Goal: Information Seeking & Learning: Check status

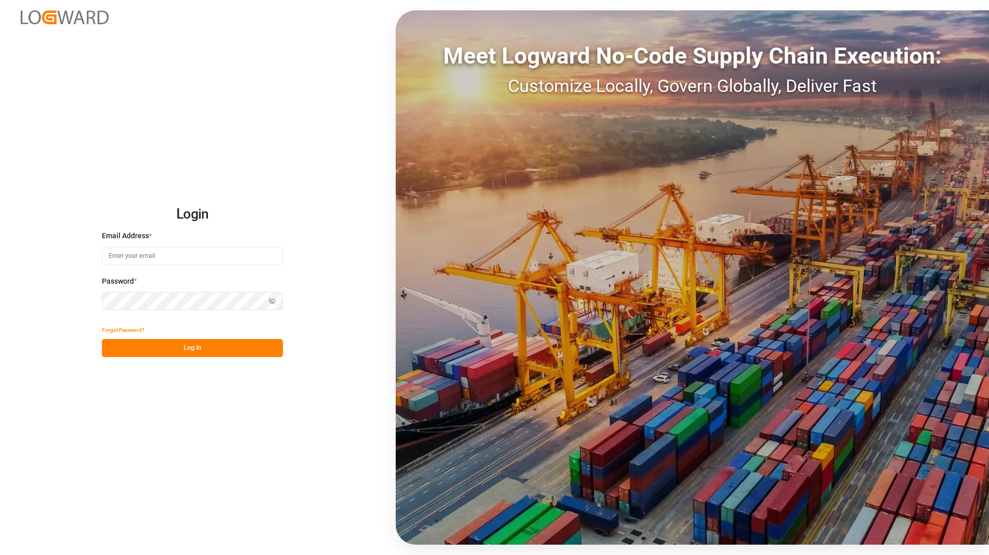
type input "[PERSON_NAME][EMAIL_ADDRESS][PERSON_NAME][DOMAIN_NAME]"
click at [245, 349] on button "Log In" at bounding box center [192, 348] width 181 height 18
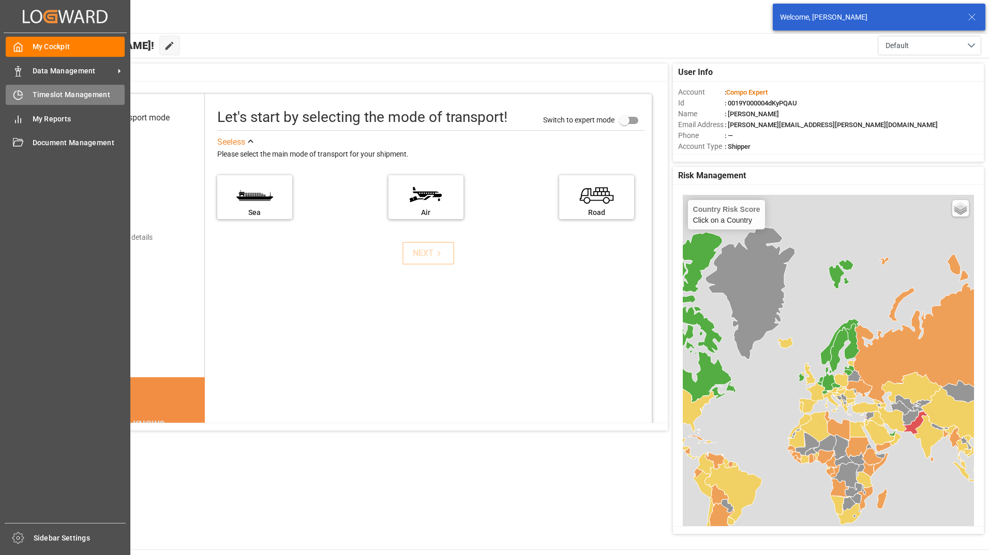
click at [14, 100] on icon at bounding box center [18, 95] width 10 height 10
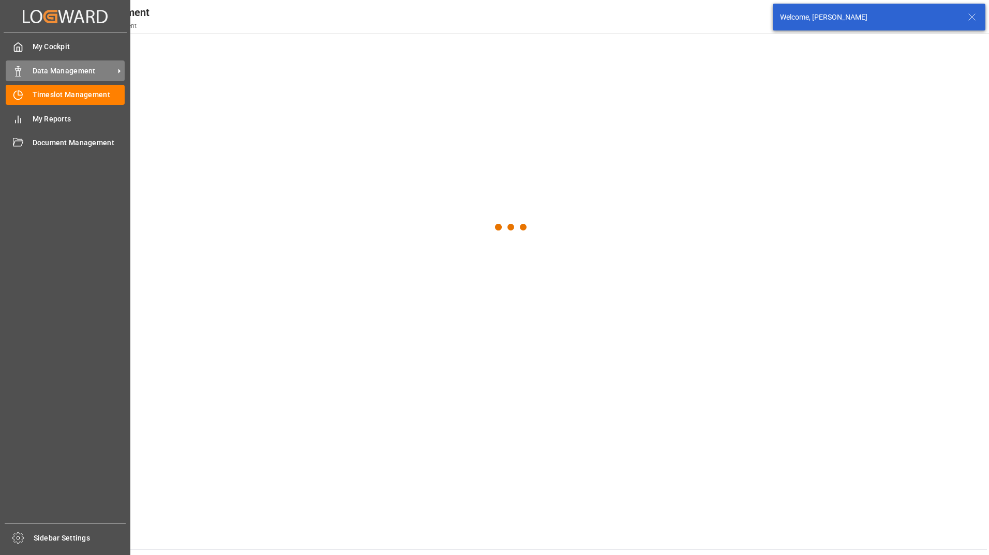
click at [55, 73] on span "Data Management" at bounding box center [74, 71] width 82 height 11
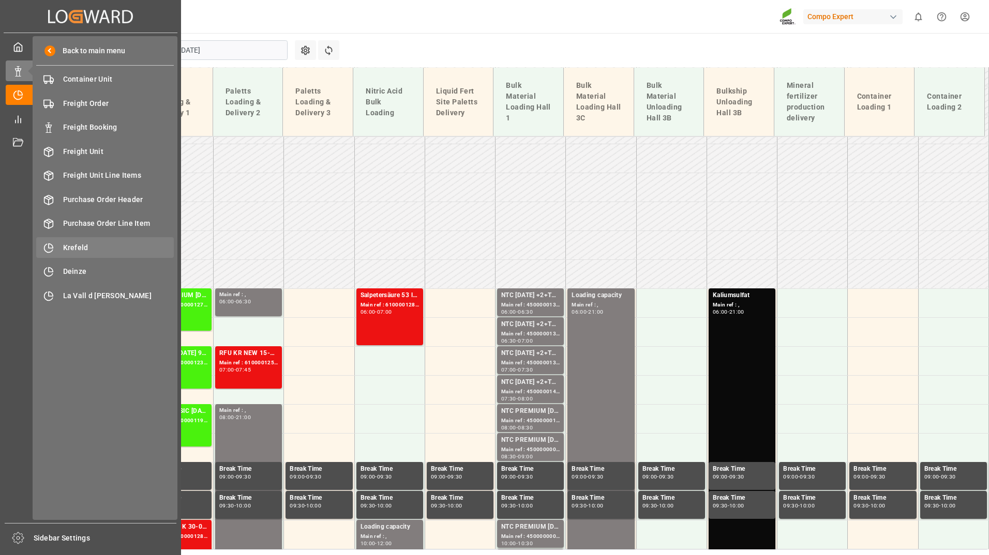
scroll to position [449, 0]
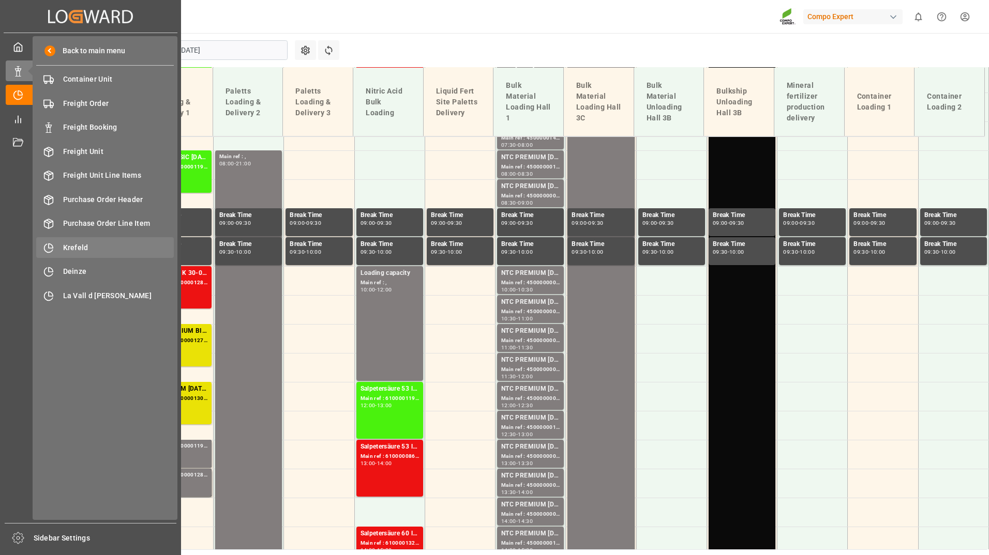
click at [69, 239] on div "Krefeld Krefeld" at bounding box center [105, 247] width 138 height 20
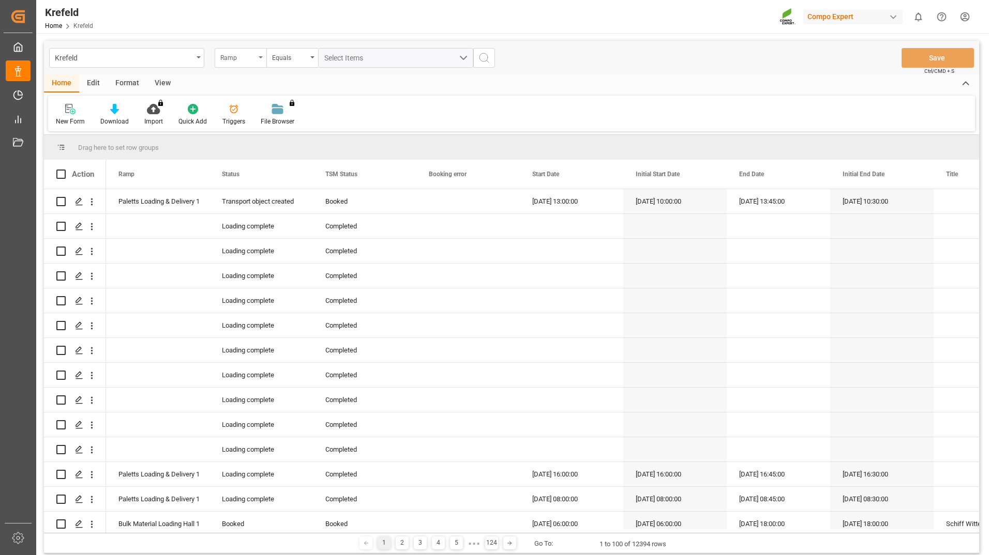
click at [260, 58] on icon "open menu" at bounding box center [261, 57] width 4 height 2
type input "sap"
click at [273, 104] on div "SAP Order Number" at bounding box center [292, 106] width 154 height 22
click at [361, 55] on input "text" at bounding box center [395, 58] width 155 height 20
type input "2000000604;"
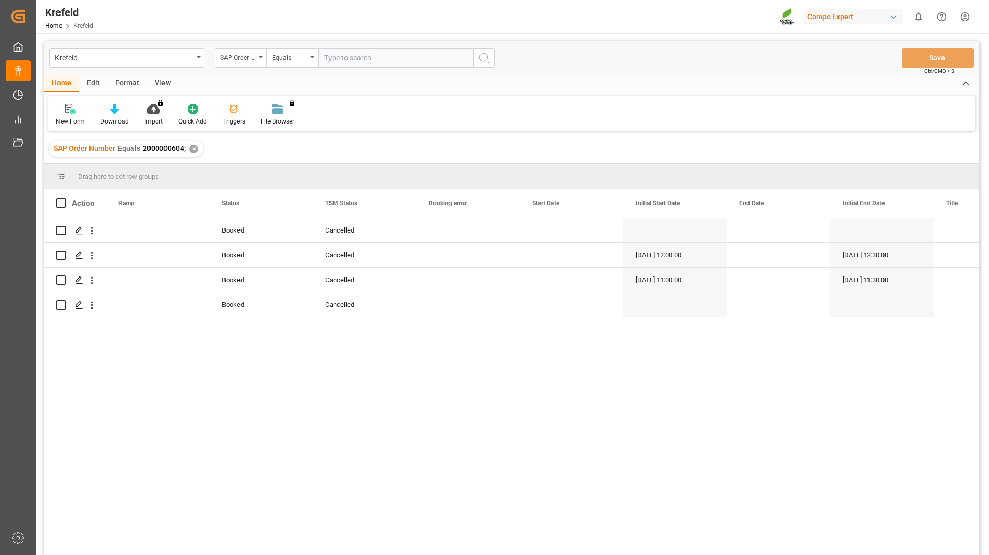
click at [335, 61] on input "text" at bounding box center [395, 58] width 155 height 20
paste input "2000000600"
type input "2000000600;"
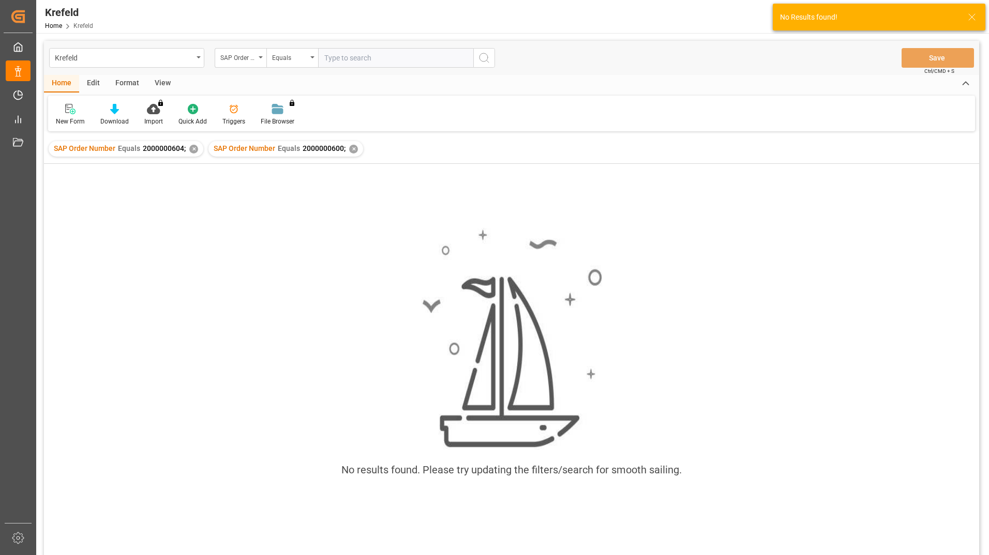
click at [193, 148] on div "✕" at bounding box center [193, 149] width 9 height 9
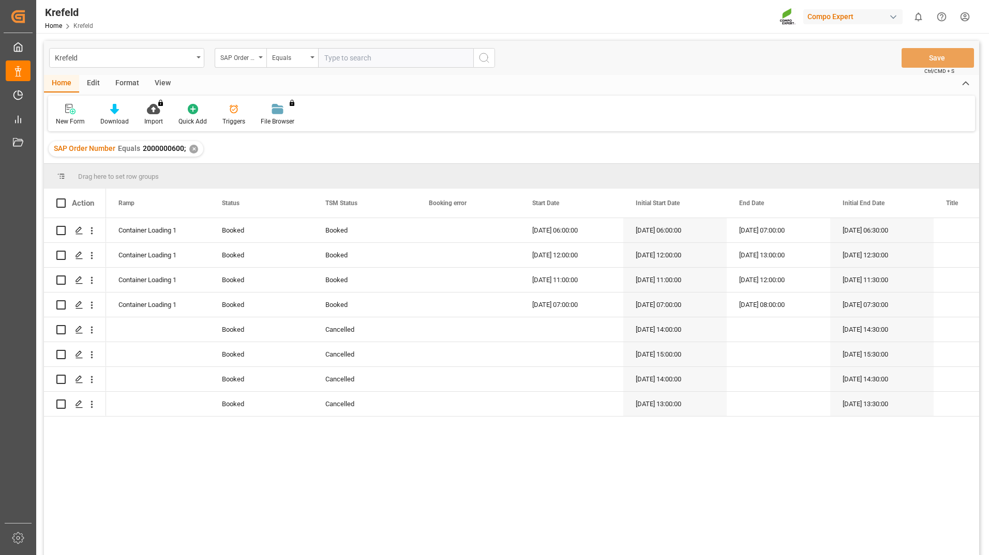
click at [192, 147] on div "✕" at bounding box center [193, 149] width 9 height 9
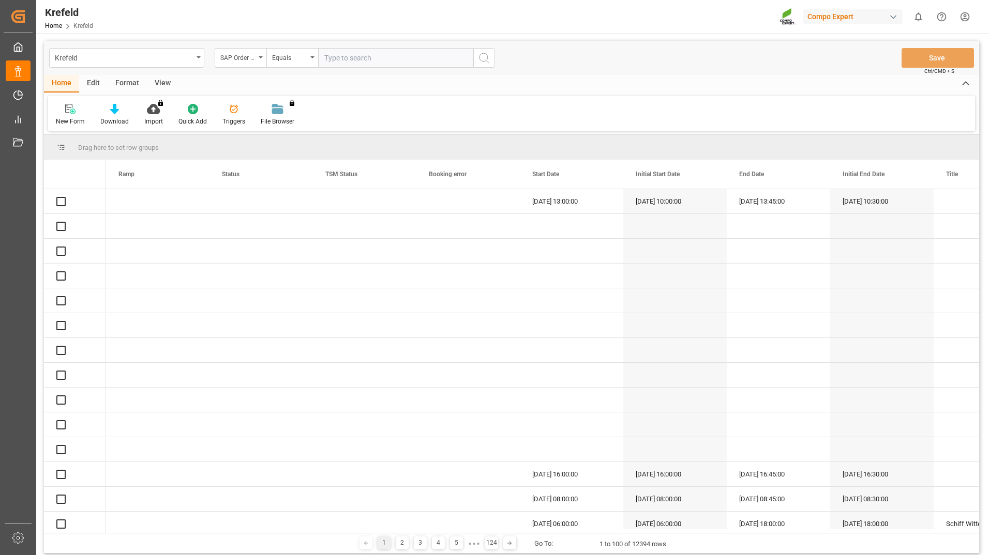
click at [350, 58] on input "text" at bounding box center [395, 58] width 155 height 20
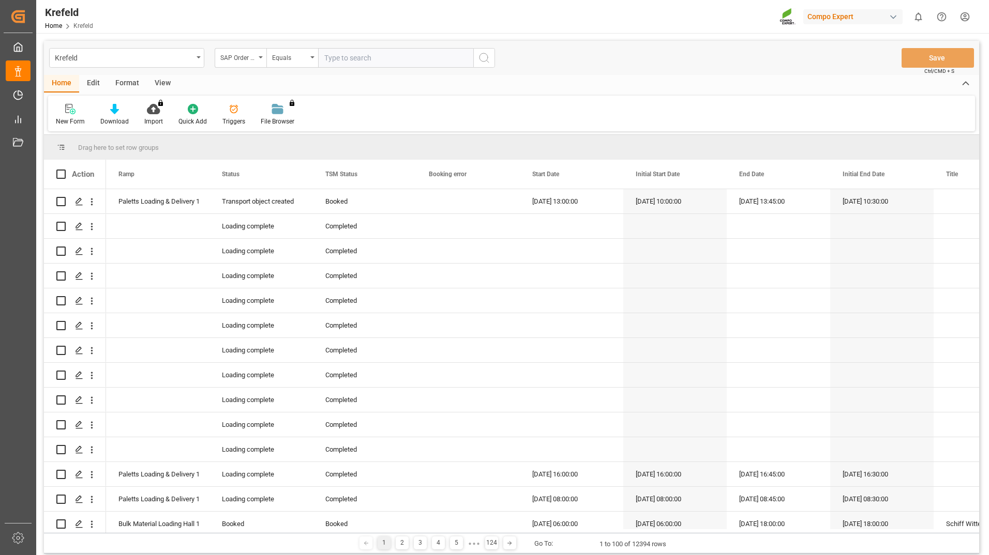
paste input "2000000772"
type input "2000000772;"
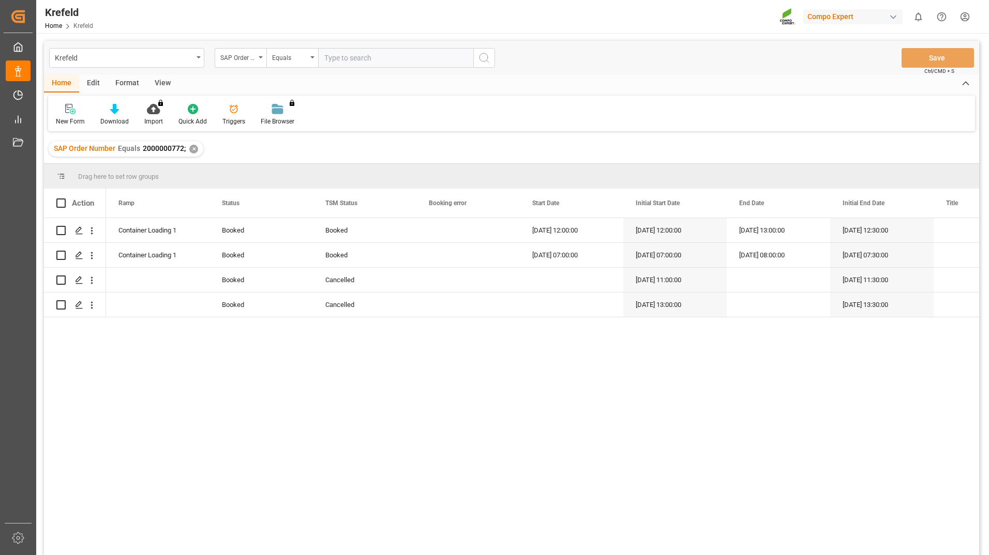
click at [352, 60] on input "text" at bounding box center [395, 58] width 155 height 20
click at [193, 147] on div "✕" at bounding box center [193, 149] width 9 height 9
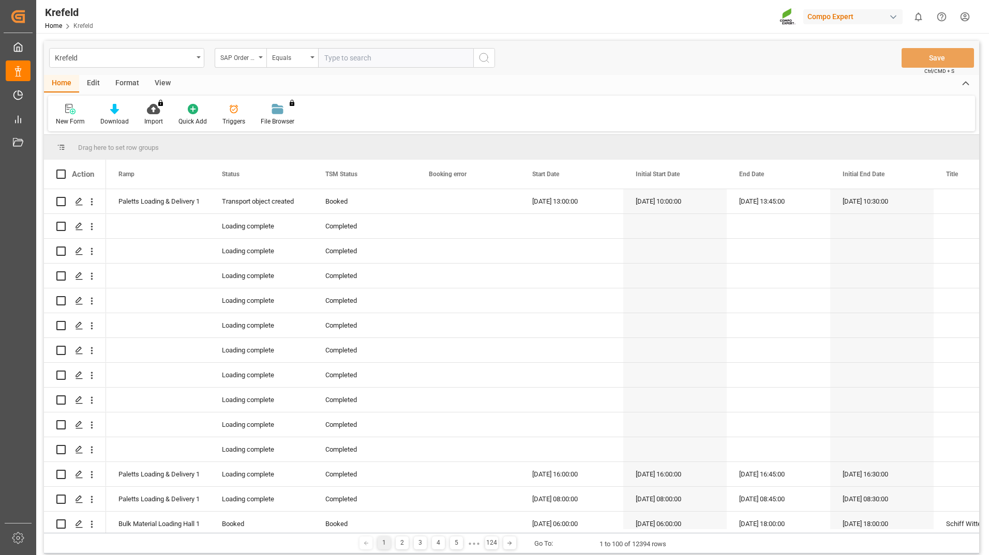
click at [356, 58] on input "text" at bounding box center [395, 58] width 155 height 20
paste input "2000000357"
type input "2000000357;"
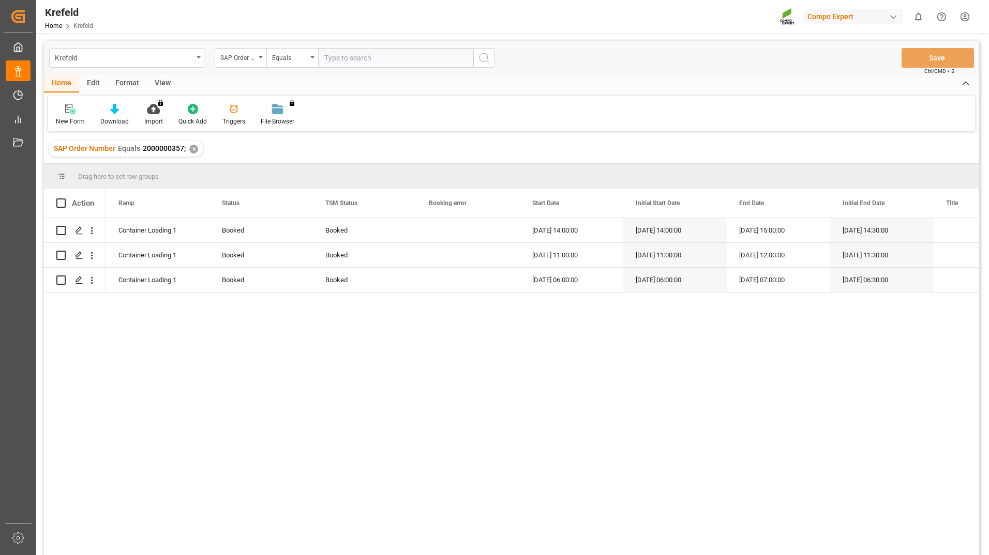
click at [346, 60] on input "text" at bounding box center [395, 58] width 155 height 20
paste input "2000001038"
type input "2000001038;"
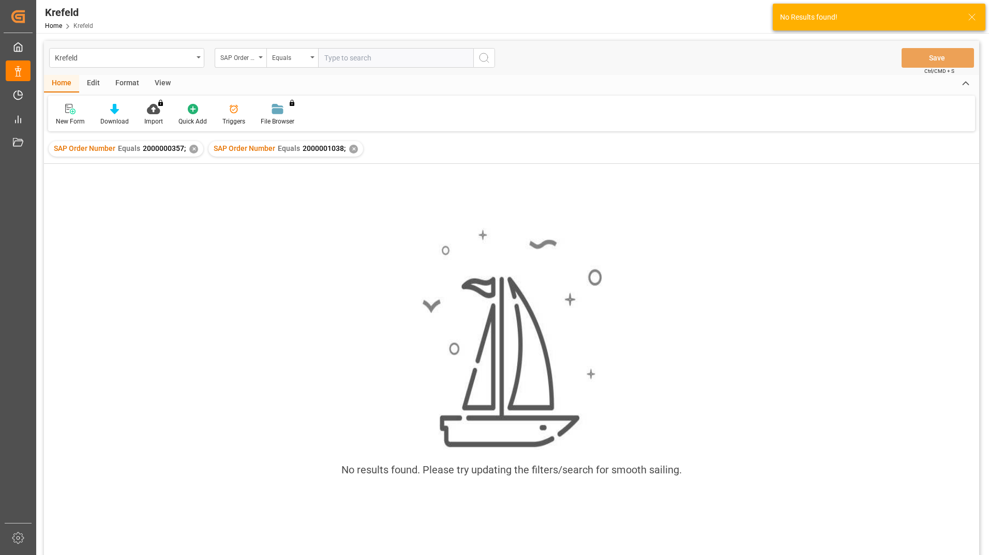
click at [194, 149] on div "✕" at bounding box center [193, 149] width 9 height 9
